Goal: Information Seeking & Learning: Learn about a topic

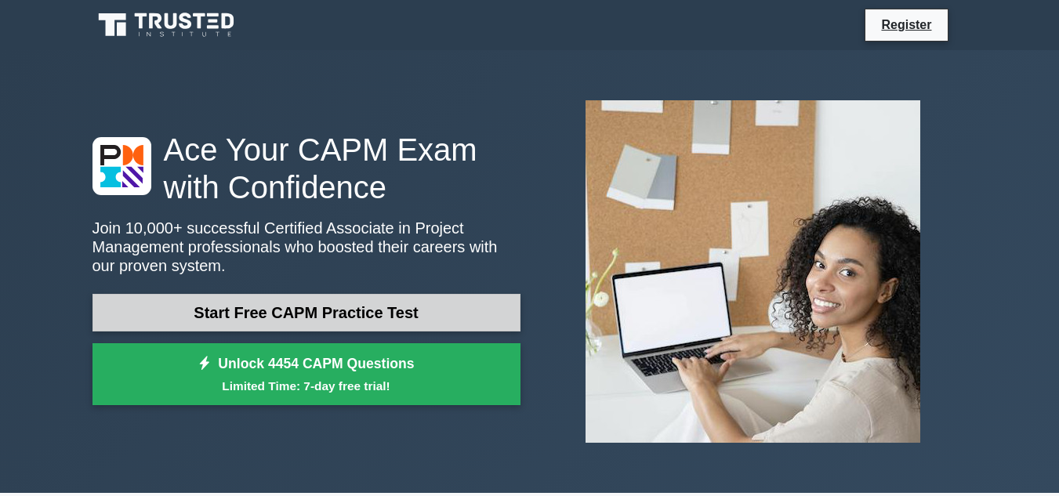
click at [424, 306] on link "Start Free CAPM Practice Test" at bounding box center [306, 313] width 428 height 38
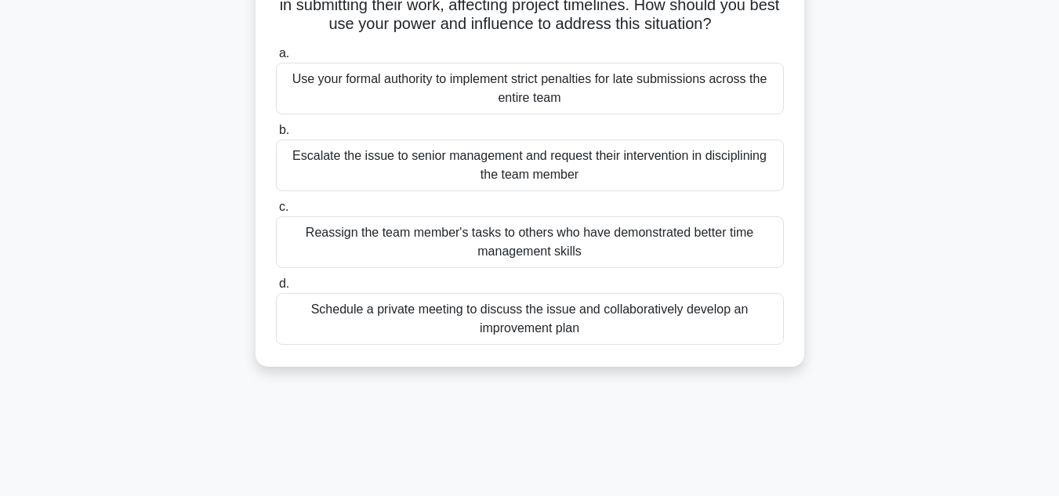
scroll to position [157, 0]
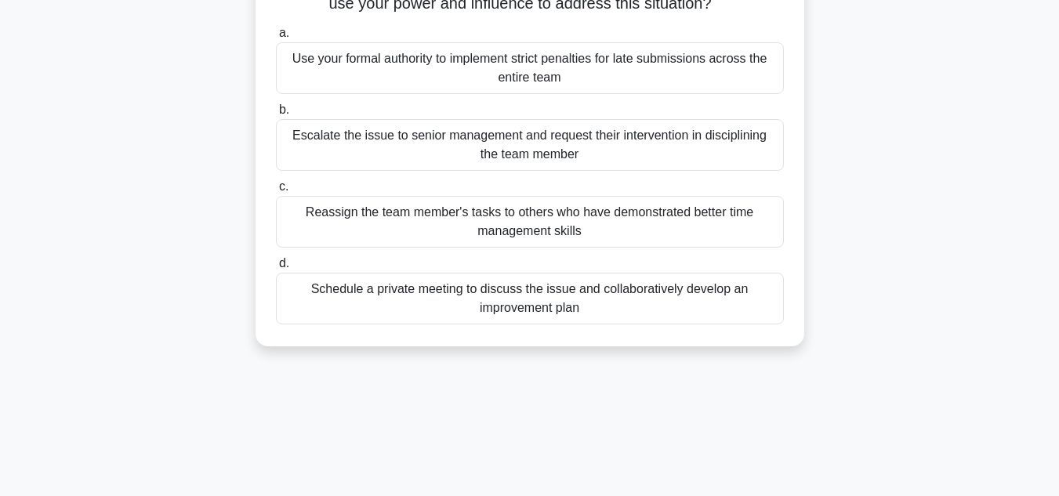
click at [491, 314] on div "Schedule a private meeting to discuss the issue and collaboratively develop an …" at bounding box center [530, 299] width 508 height 52
click at [276, 269] on input "d. Schedule a private meeting to discuss the issue and collaboratively develop …" at bounding box center [276, 264] width 0 height 10
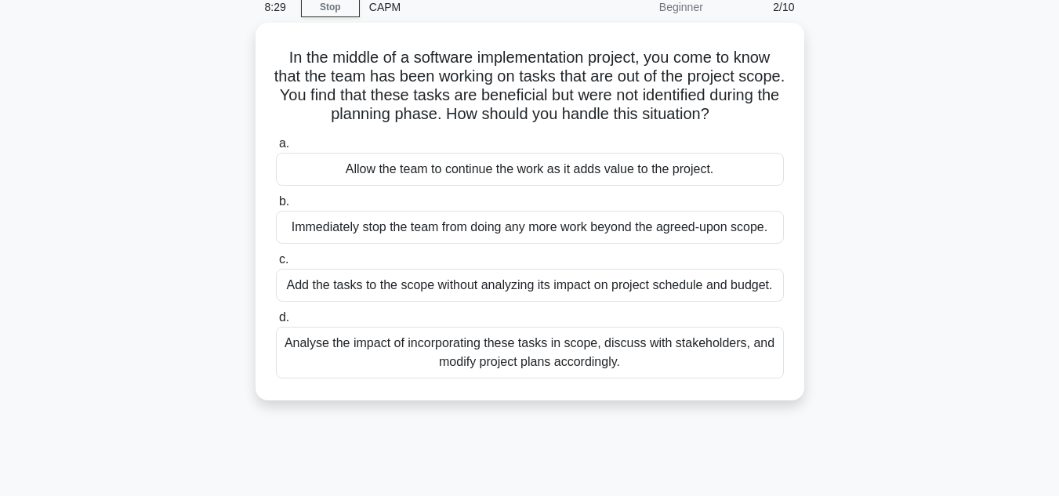
scroll to position [0, 0]
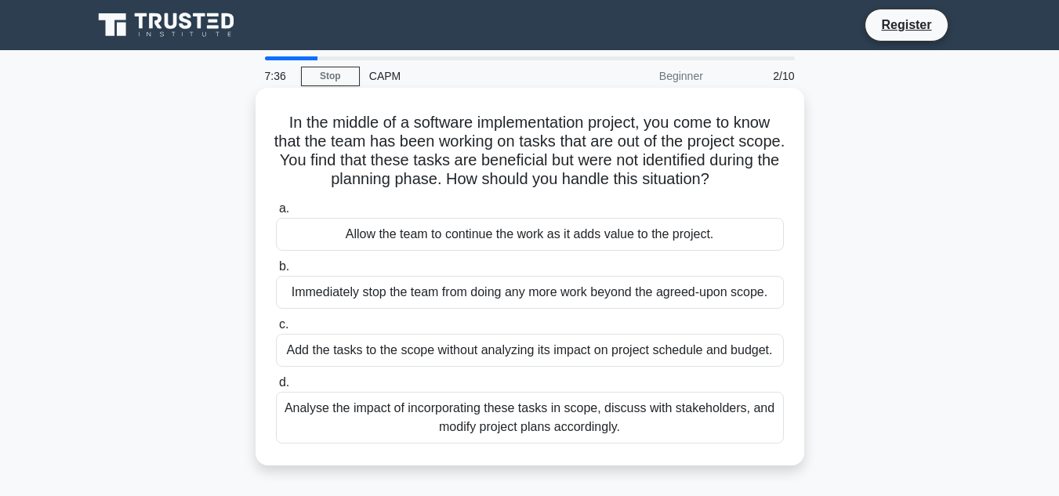
click at [517, 409] on div "Analyse the impact of incorporating these tasks in scope, discuss with stakehol…" at bounding box center [530, 418] width 508 height 52
click at [276, 388] on input "d. Analyse the impact of incorporating these tasks in scope, discuss with stake…" at bounding box center [276, 383] width 0 height 10
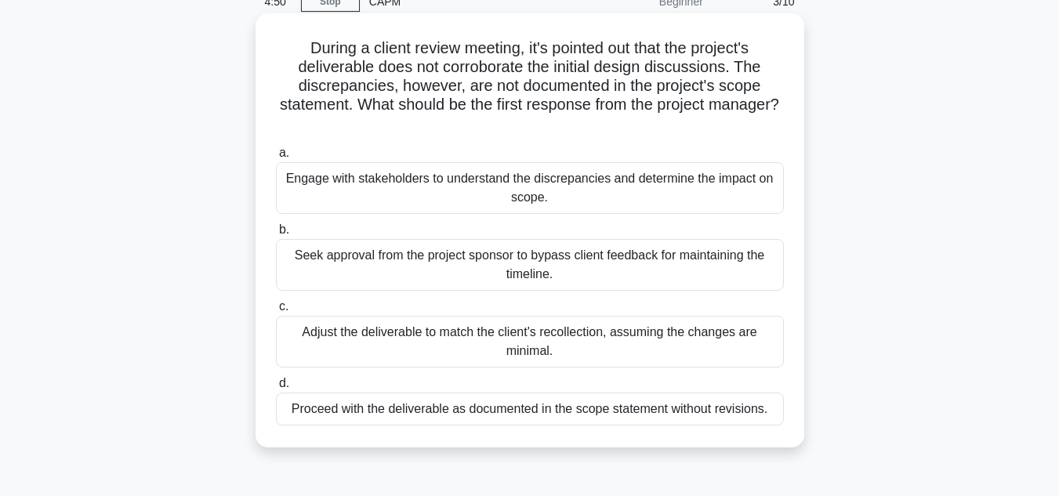
scroll to position [78, 0]
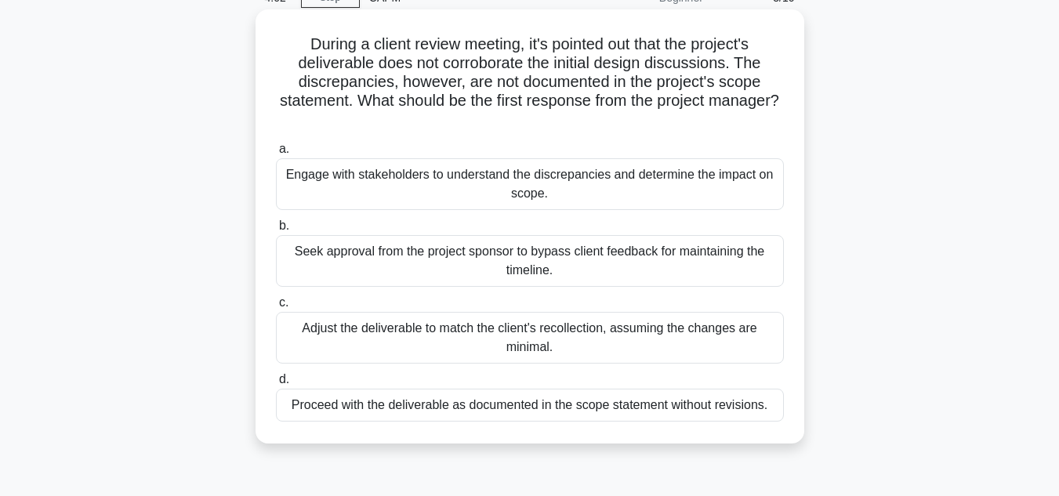
click at [455, 339] on div "Adjust the deliverable to match the client's recollection, assuming the changes…" at bounding box center [530, 338] width 508 height 52
click at [276, 308] on input "c. Adjust the deliverable to match the client's recollection, assuming the chan…" at bounding box center [276, 303] width 0 height 10
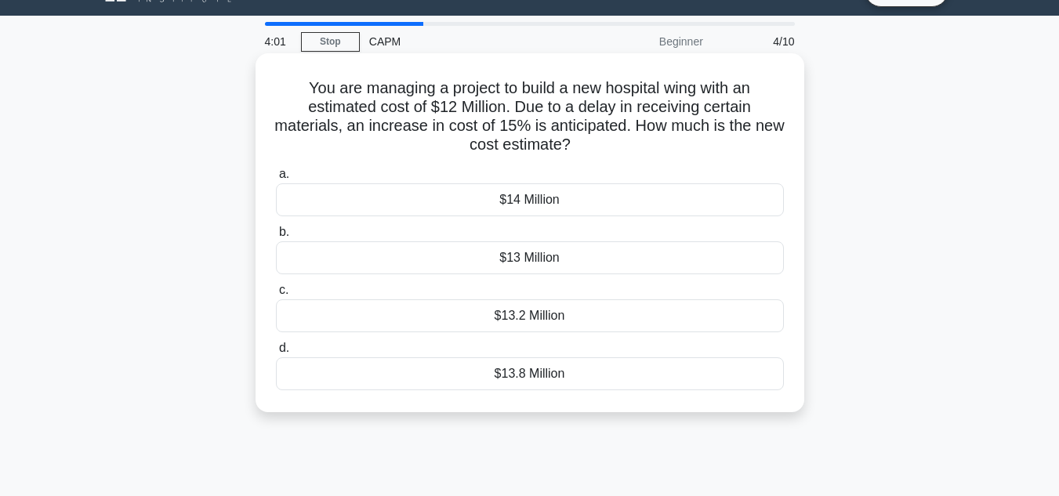
scroll to position [0, 0]
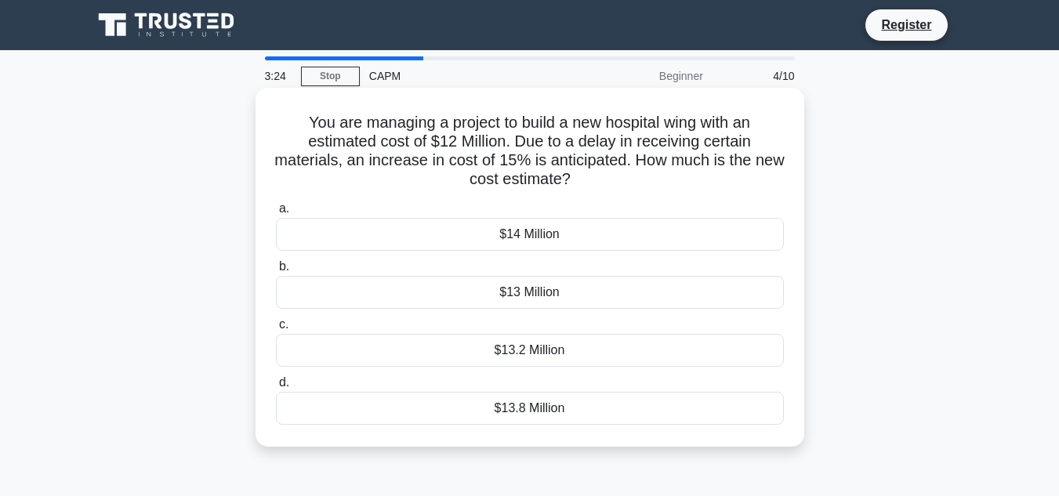
click at [524, 405] on div "$13.8 Million" at bounding box center [530, 408] width 508 height 33
click at [276, 388] on input "d. $13.8 Million" at bounding box center [276, 383] width 0 height 10
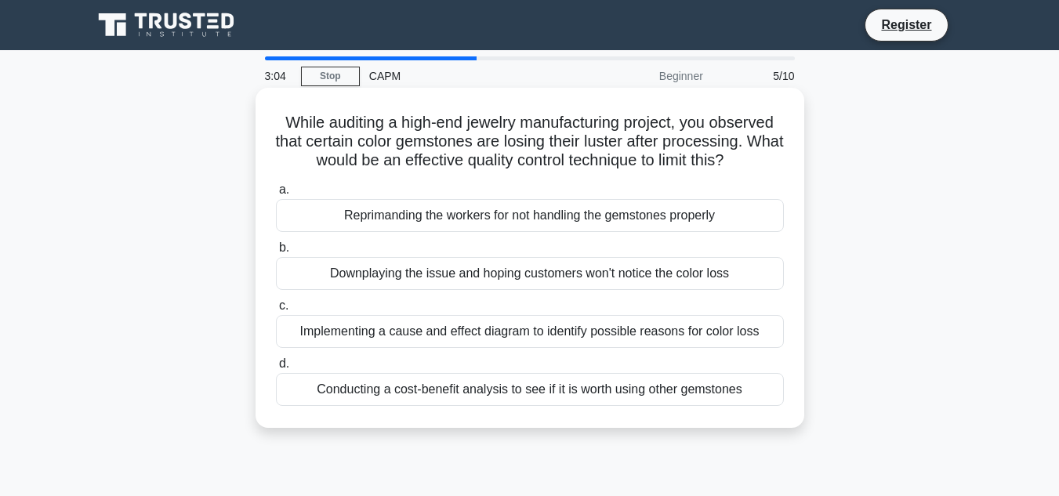
click at [504, 331] on div "Implementing a cause and effect diagram to identify possible reasons for color …" at bounding box center [530, 331] width 508 height 33
click at [276, 311] on input "c. Implementing a cause and effect diagram to identify possible reasons for col…" at bounding box center [276, 306] width 0 height 10
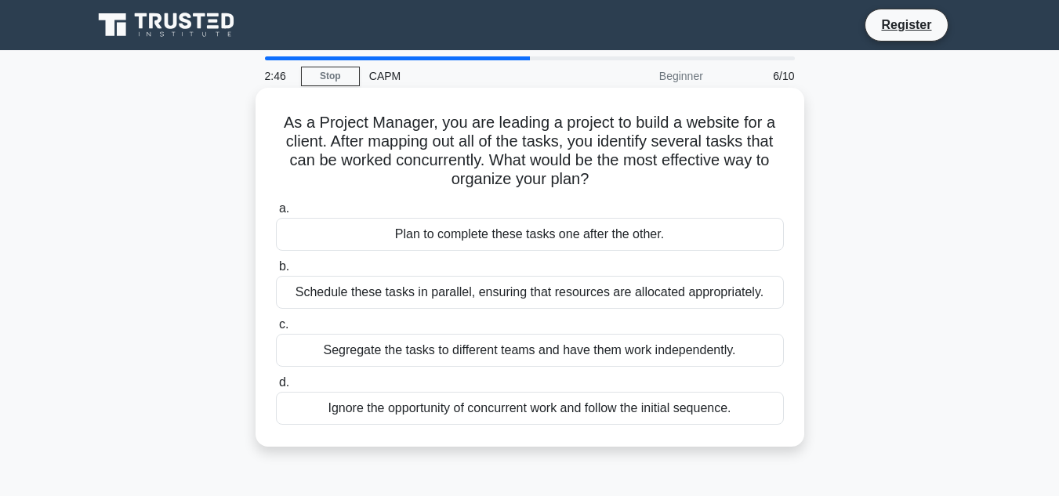
click at [509, 285] on div "Schedule these tasks in parallel, ensuring that resources are allocated appropr…" at bounding box center [530, 292] width 508 height 33
click at [276, 272] on input "b. Schedule these tasks in parallel, ensuring that resources are allocated appr…" at bounding box center [276, 267] width 0 height 10
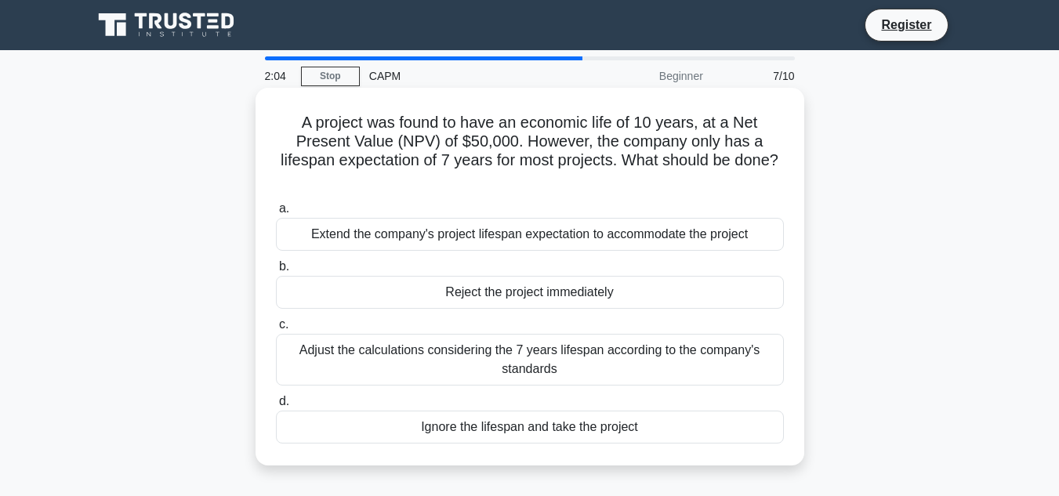
click at [538, 346] on div "Adjust the calculations considering the 7 years lifespan according to the compa…" at bounding box center [530, 360] width 508 height 52
click at [276, 330] on input "c. Adjust the calculations considering the 7 years lifespan according to the co…" at bounding box center [276, 325] width 0 height 10
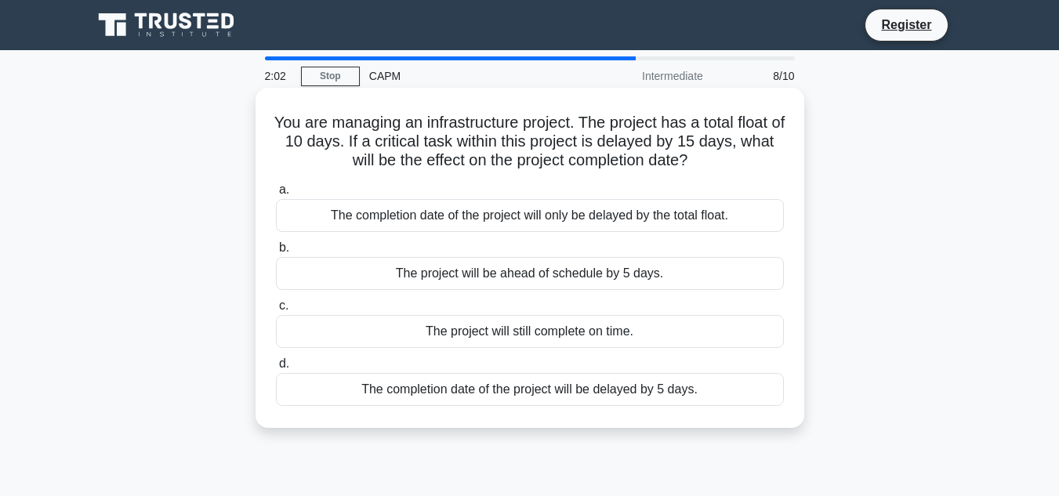
click at [534, 229] on div "The completion date of the project will only be delayed by the total float." at bounding box center [530, 215] width 508 height 33
click at [276, 195] on input "a. The completion date of the project will only be delayed by the total float." at bounding box center [276, 190] width 0 height 10
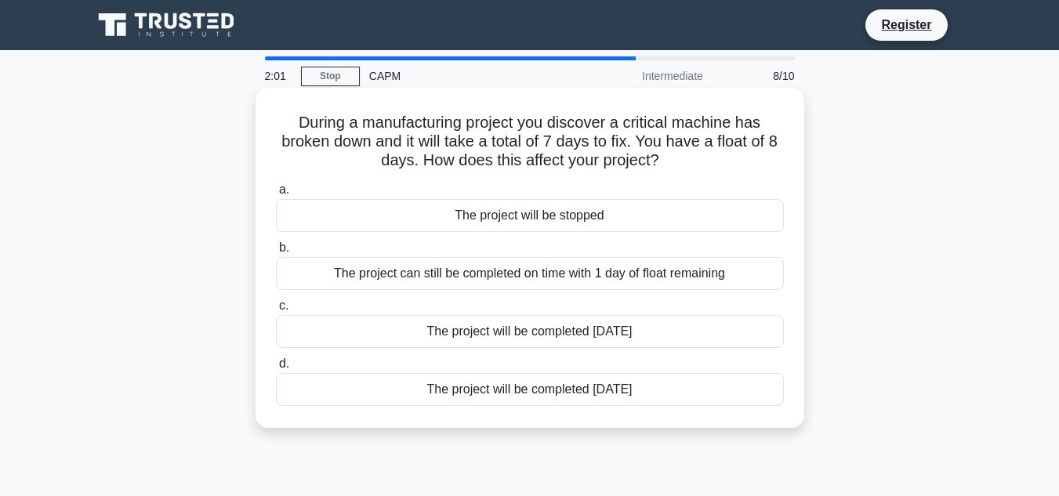
click at [531, 268] on div "The project can still be completed on time with 1 day of float remaining" at bounding box center [530, 273] width 508 height 33
click at [276, 253] on input "b. The project can still be completed on time with 1 day of float remaining" at bounding box center [276, 248] width 0 height 10
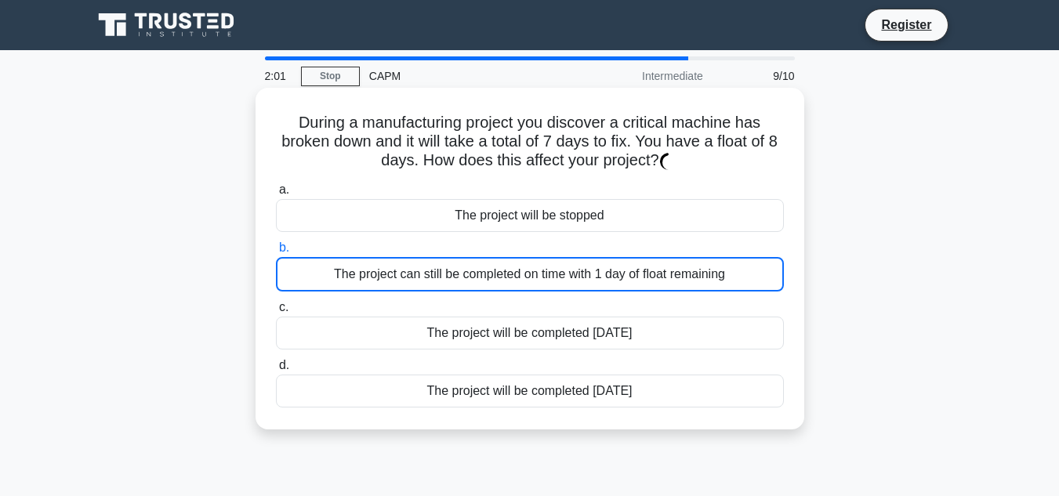
click at [526, 353] on div "a. The project will be stopped b. The project can still be completed on time wi…" at bounding box center [529, 294] width 527 height 234
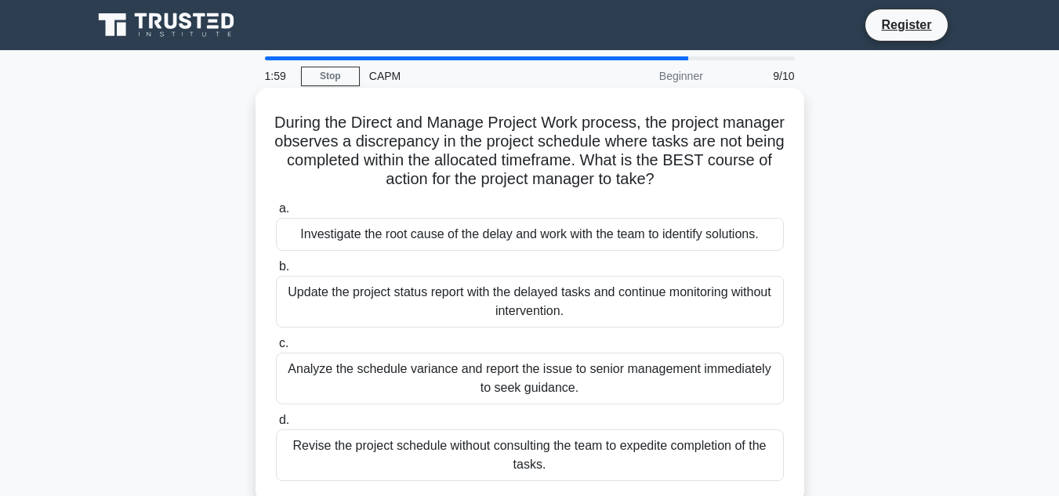
click at [538, 295] on div "Update the project status report with the delayed tasks and continue monitoring…" at bounding box center [530, 302] width 508 height 52
click at [276, 272] on input "b. Update the project status report with the delayed tasks and continue monitor…" at bounding box center [276, 267] width 0 height 10
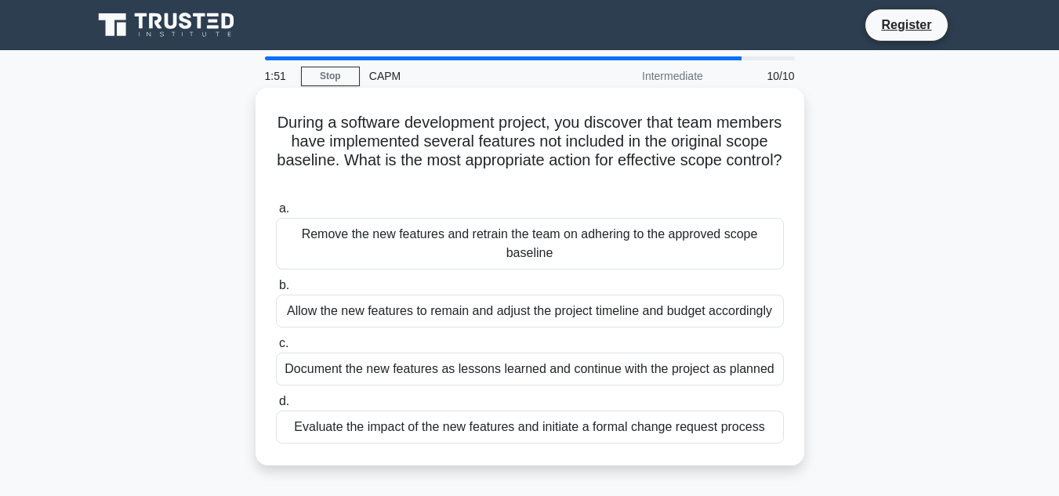
click at [578, 305] on div "Allow the new features to remain and adjust the project timeline and budget acc…" at bounding box center [530, 311] width 508 height 33
click at [276, 291] on input "b. Allow the new features to remain and adjust the project timeline and budget …" at bounding box center [276, 286] width 0 height 10
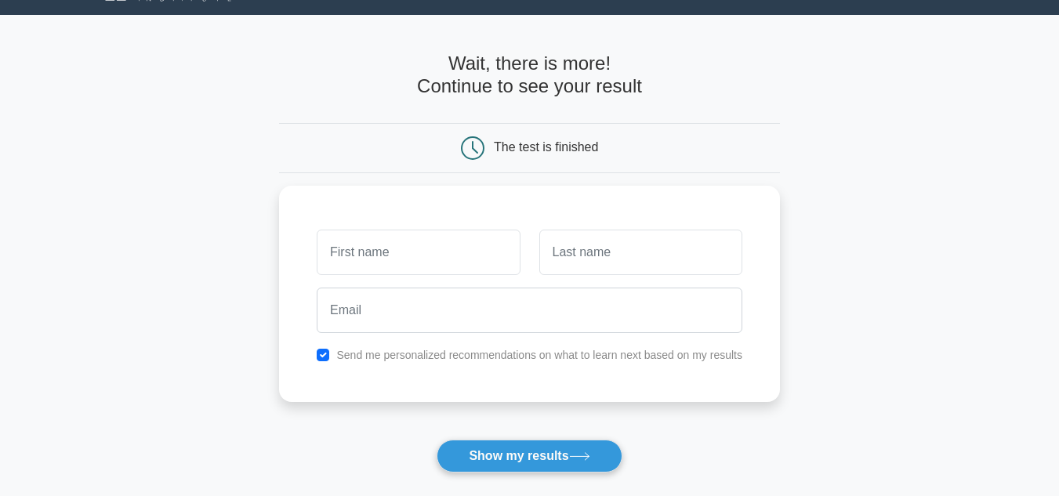
scroll to position [78, 0]
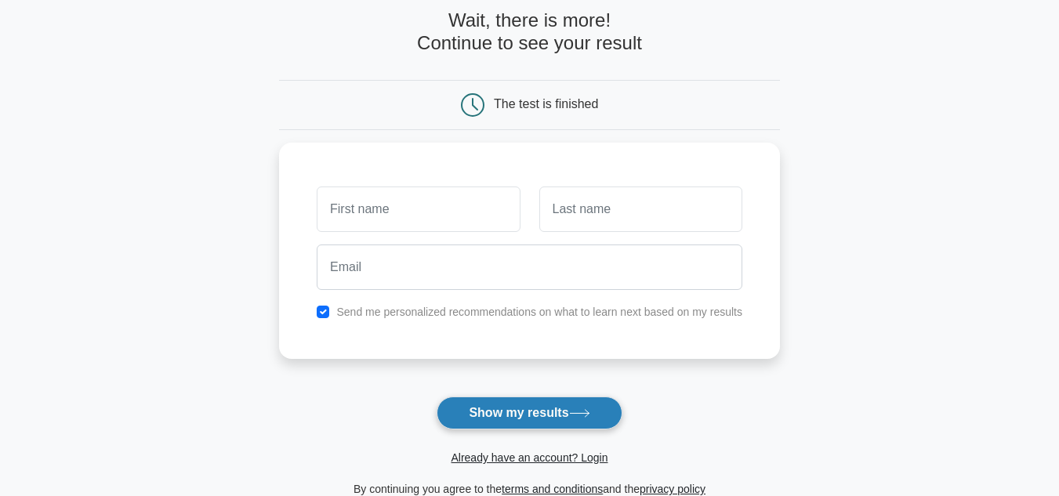
click at [546, 422] on button "Show my results" at bounding box center [529, 413] width 185 height 33
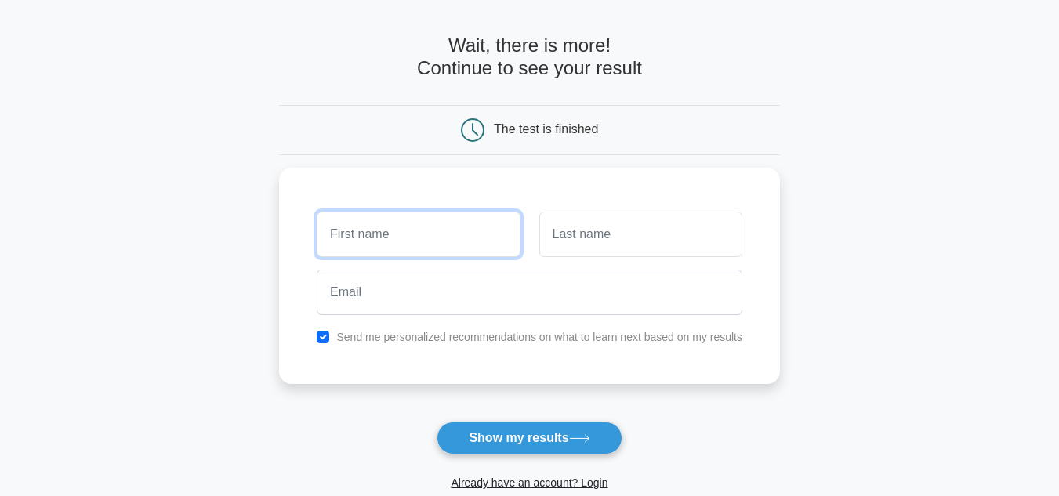
scroll to position [0, 0]
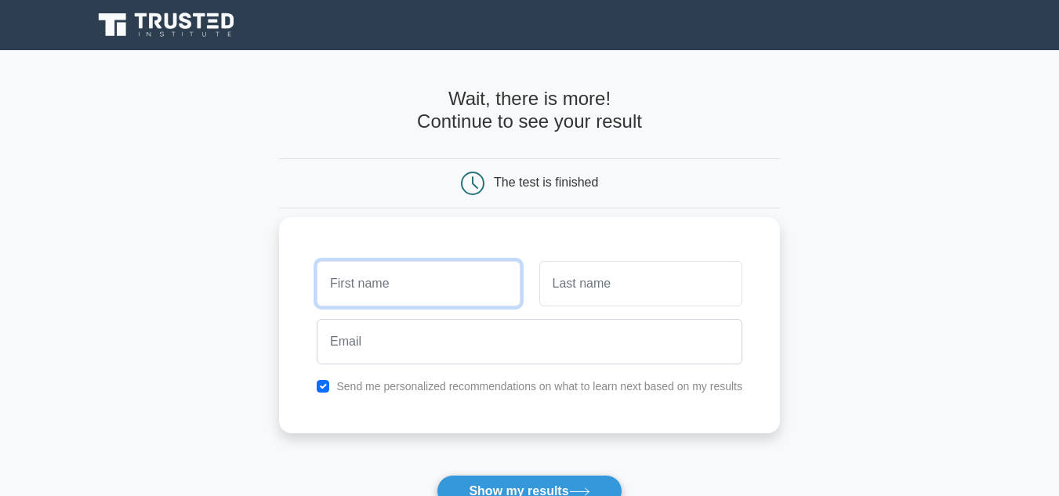
click at [410, 281] on input "text" at bounding box center [418, 283] width 203 height 45
click at [410, 281] on input "Rudi" at bounding box center [418, 283] width 203 height 45
type input "Rudiyanto"
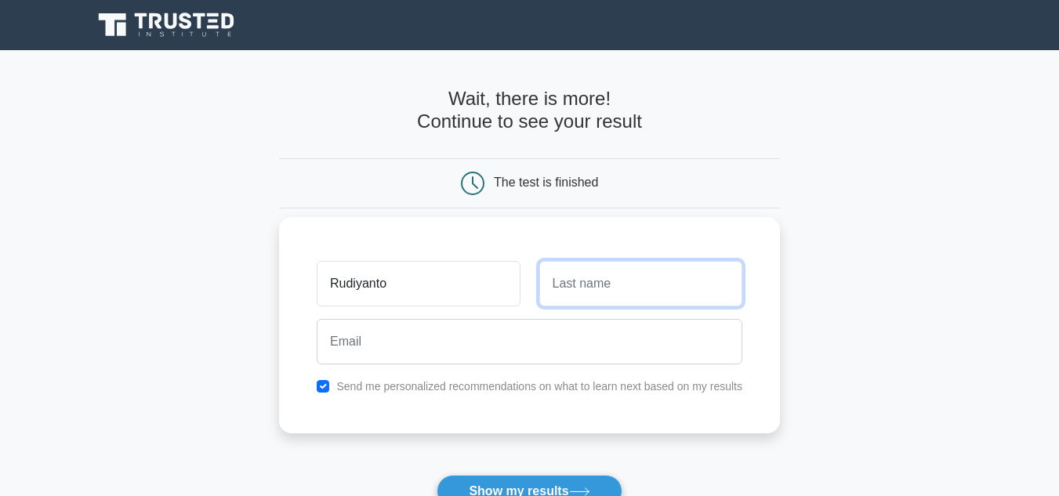
click at [649, 282] on input "text" at bounding box center [640, 283] width 203 height 45
type input "Rudiyanto"
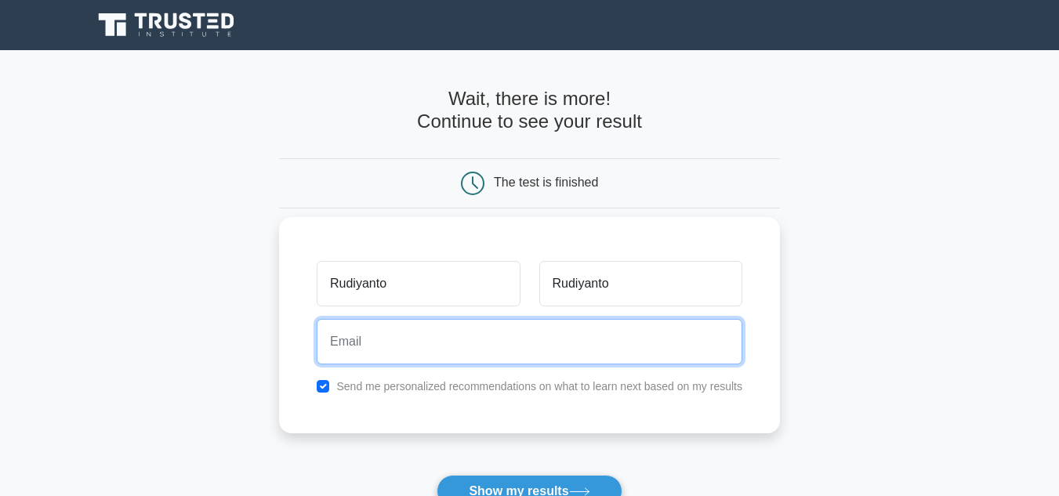
click at [532, 345] on input "email" at bounding box center [530, 341] width 426 height 45
type input "rudiyanto.ryt@gmail.com"
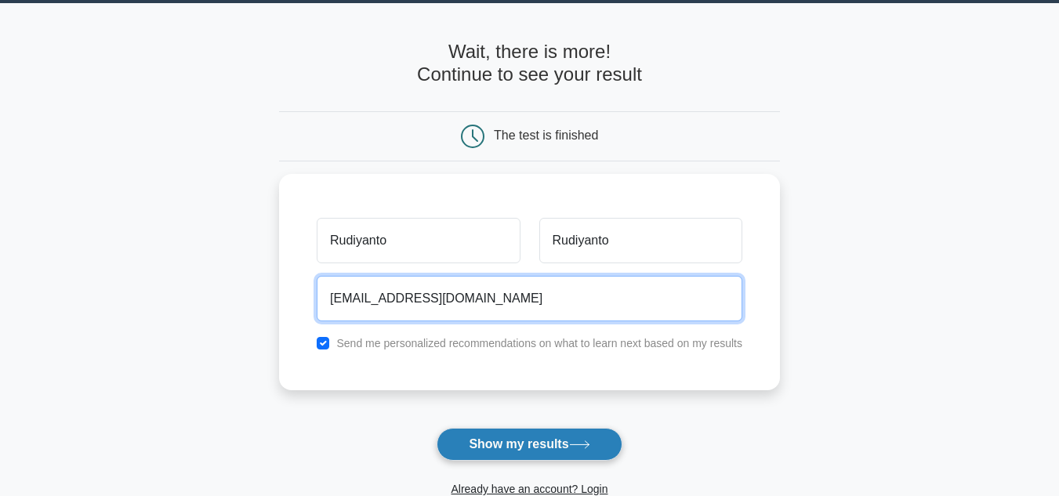
scroll to position [78, 0]
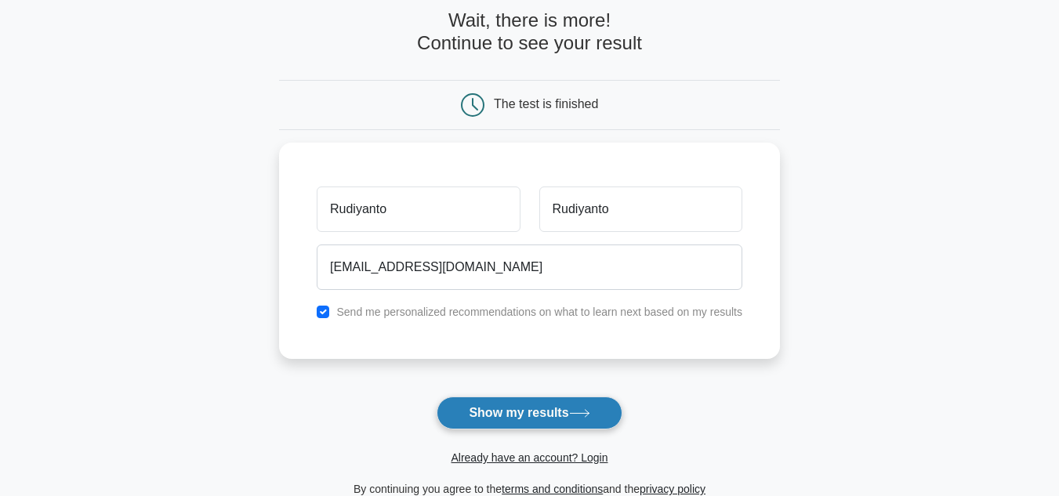
click at [531, 415] on button "Show my results" at bounding box center [529, 413] width 185 height 33
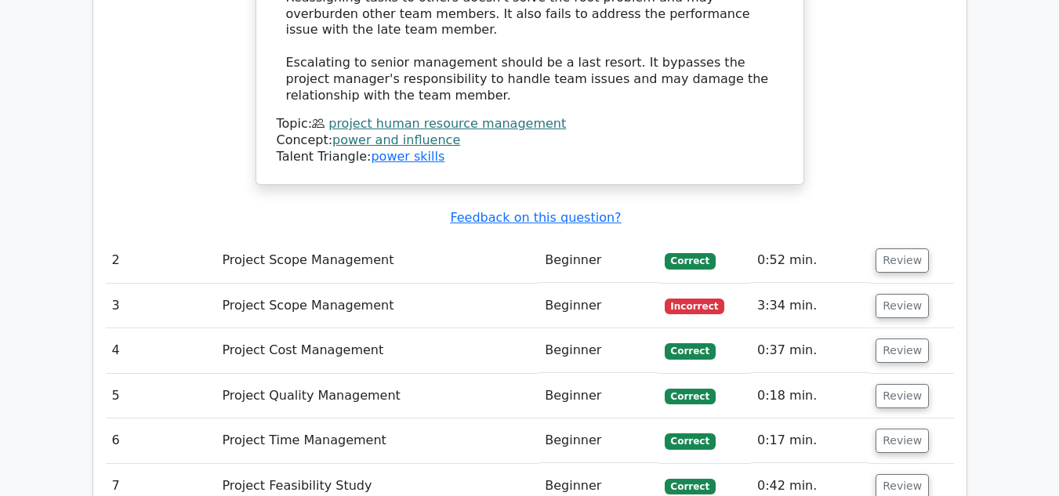
scroll to position [2273, 0]
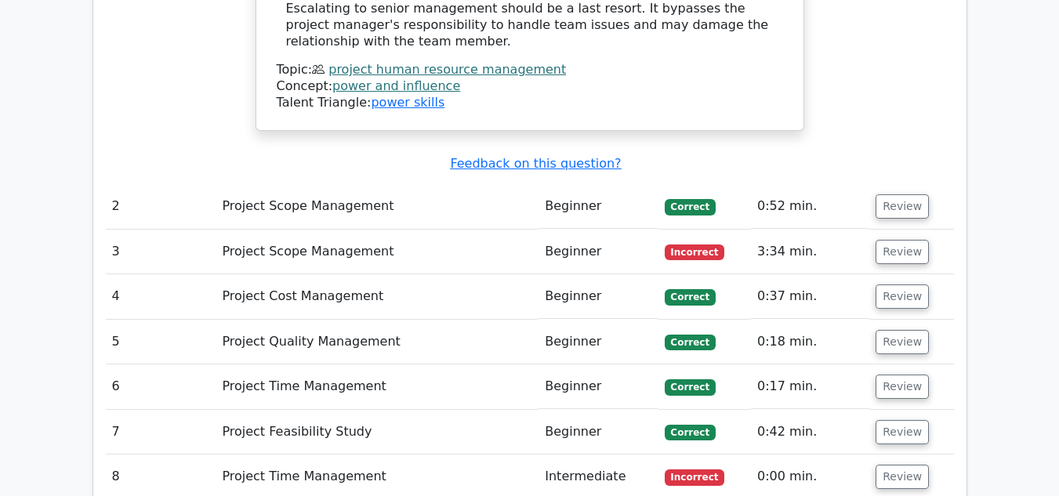
click at [502, 184] on td "Project Scope Management" at bounding box center [377, 206] width 323 height 45
click at [908, 194] on button "Review" at bounding box center [902, 206] width 53 height 24
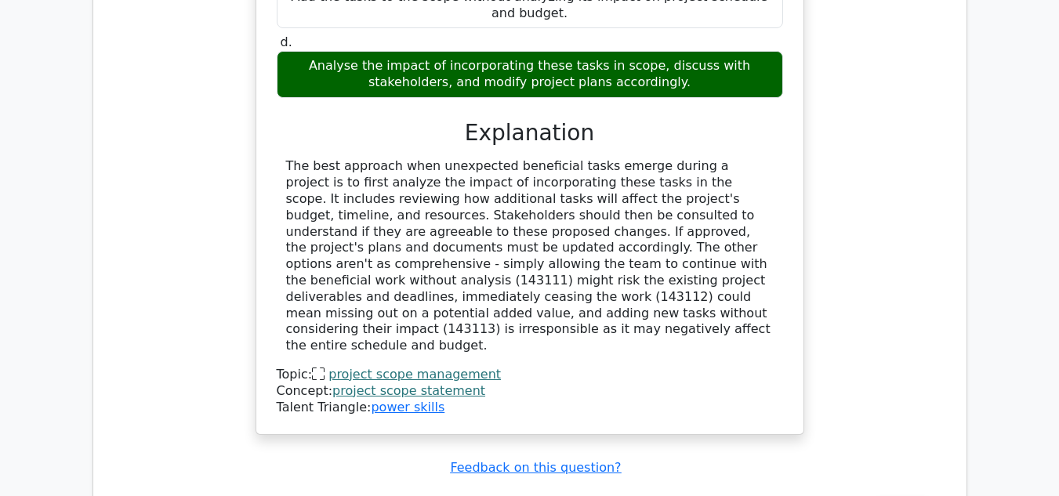
scroll to position [2822, 0]
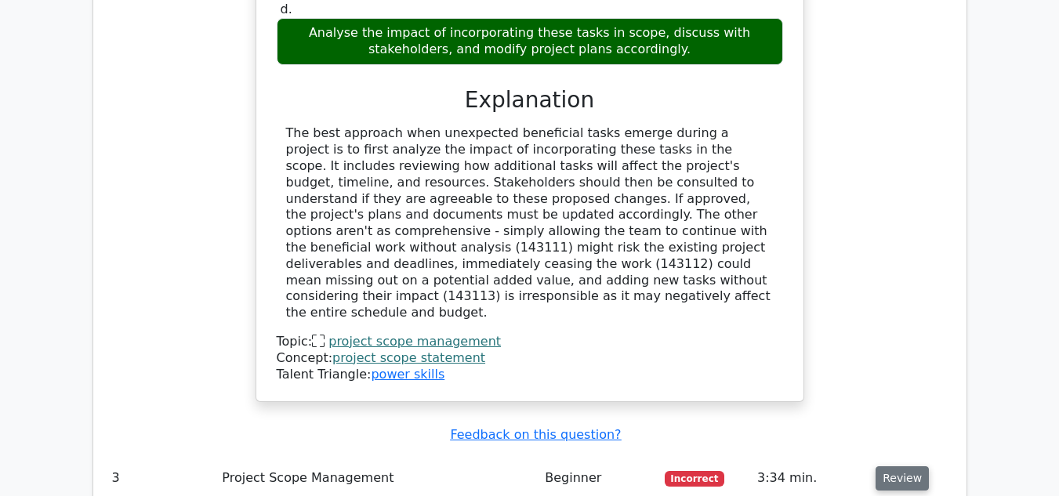
click at [897, 466] on button "Review" at bounding box center [902, 478] width 53 height 24
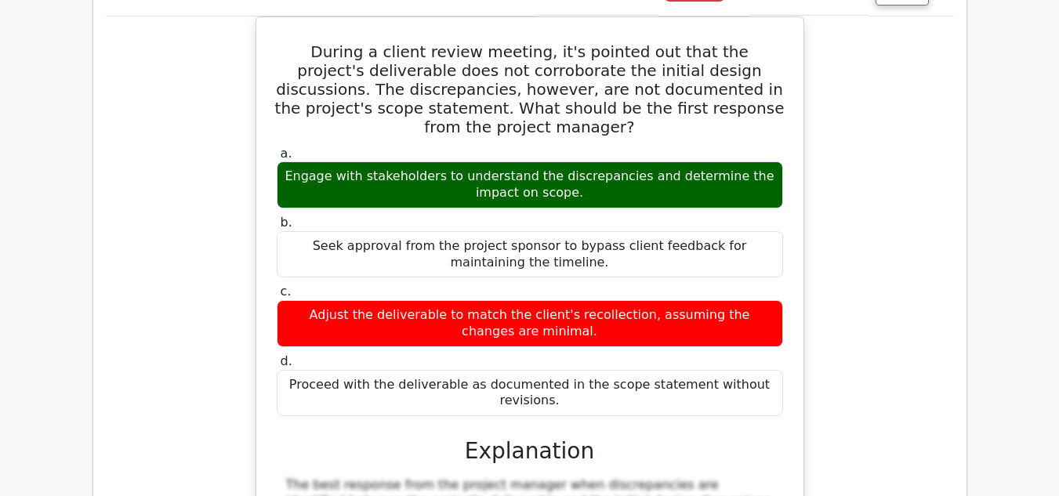
scroll to position [3646, 0]
